Goal: Task Accomplishment & Management: Check status

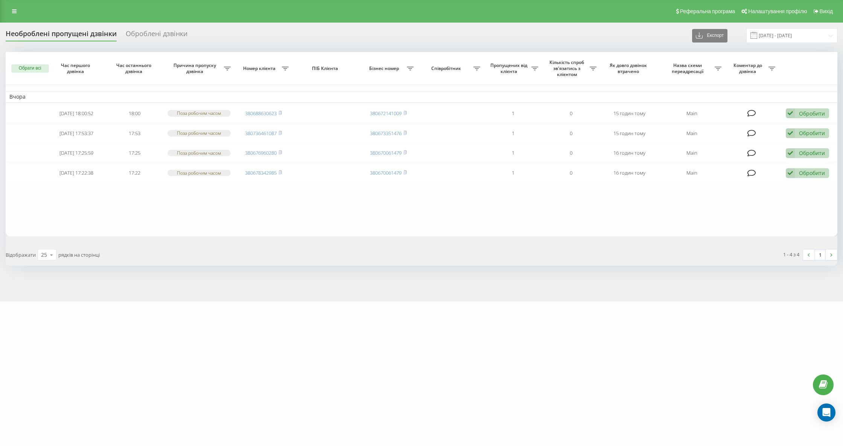
click at [89, 35] on div "Необроблені пропущені дзвінки" at bounding box center [61, 36] width 111 height 12
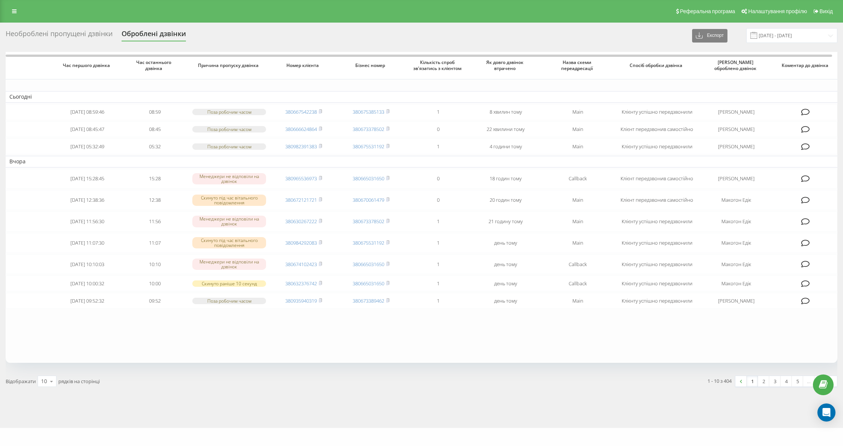
click at [76, 30] on div "Необроблені пропущені дзвінки" at bounding box center [59, 36] width 107 height 12
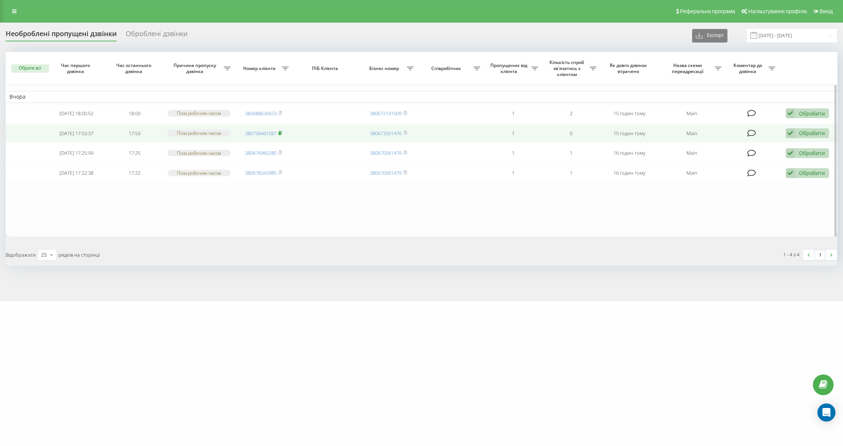
click at [280, 132] on rect at bounding box center [280, 132] width 2 height 3
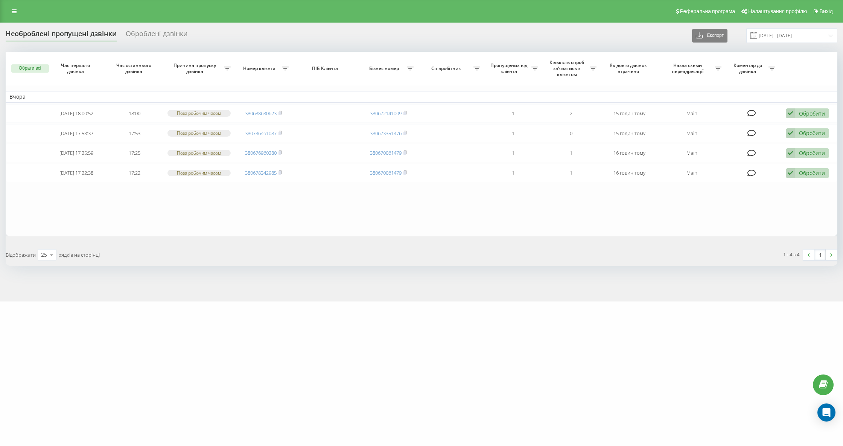
click at [89, 29] on div "Необроблені пропущені дзвінки Оброблені дзвінки Експорт .csv .xlsx [DATE] - [DA…" at bounding box center [422, 35] width 832 height 15
click at [91, 35] on div "Необроблені пропущені дзвінки" at bounding box center [61, 36] width 111 height 12
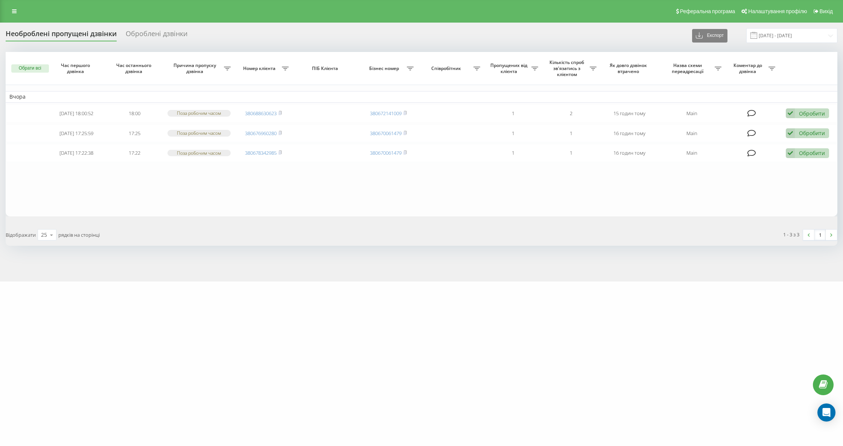
click at [82, 38] on div "Необроблені пропущені дзвінки" at bounding box center [61, 36] width 111 height 12
